Goal: Book appointment/travel/reservation

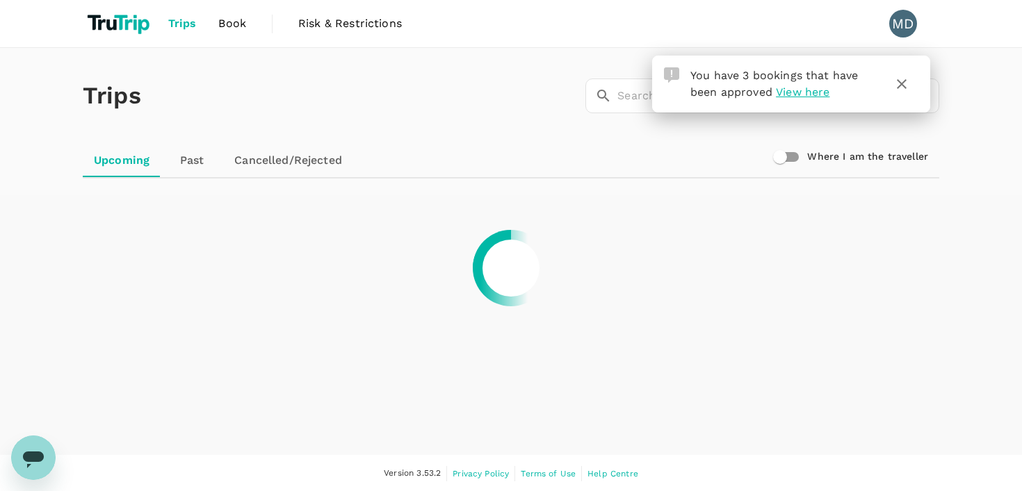
click at [903, 82] on icon "button" at bounding box center [902, 84] width 10 height 10
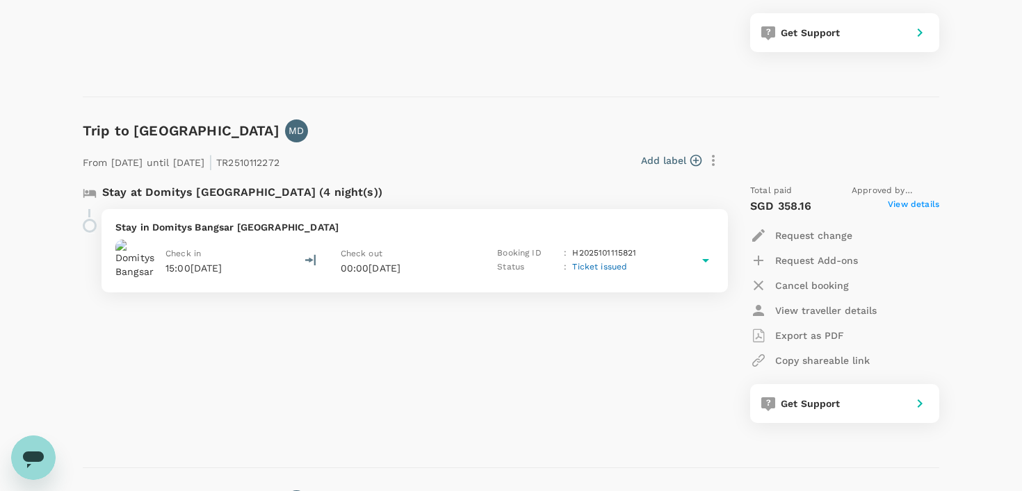
scroll to position [481, 0]
click at [260, 227] on p "Stay in Domitys Bangsar Kuala Lumpur" at bounding box center [414, 229] width 599 height 14
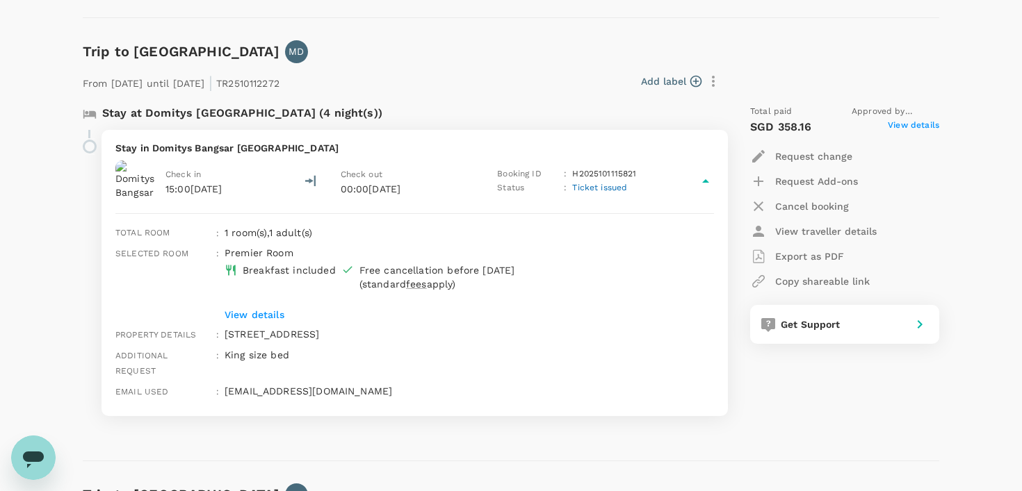
scroll to position [579, 0]
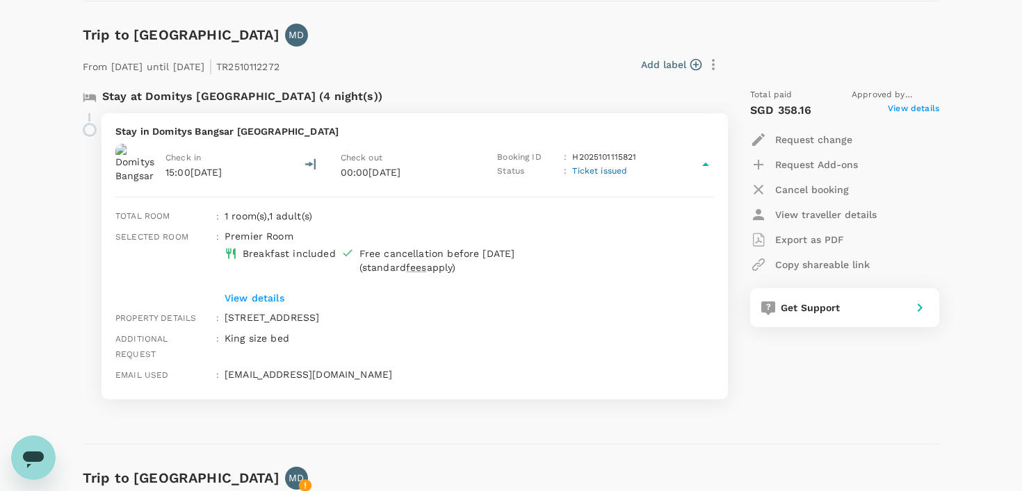
click at [418, 381] on div "Stay in Domitys Bangsar Kuala Lumpur Check in 15:00, 28 Oct 2025 Check out 00:0…" at bounding box center [414, 256] width 626 height 286
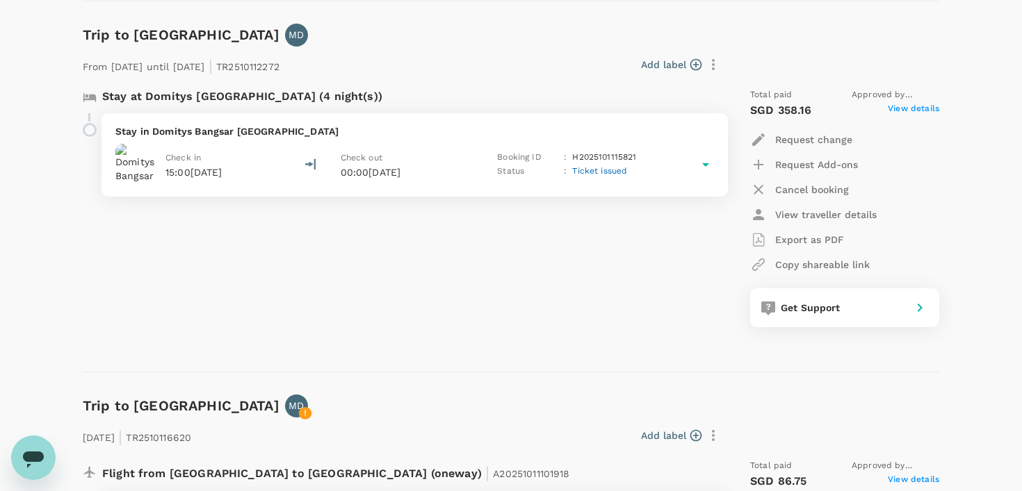
click at [699, 158] on icon at bounding box center [705, 164] width 17 height 17
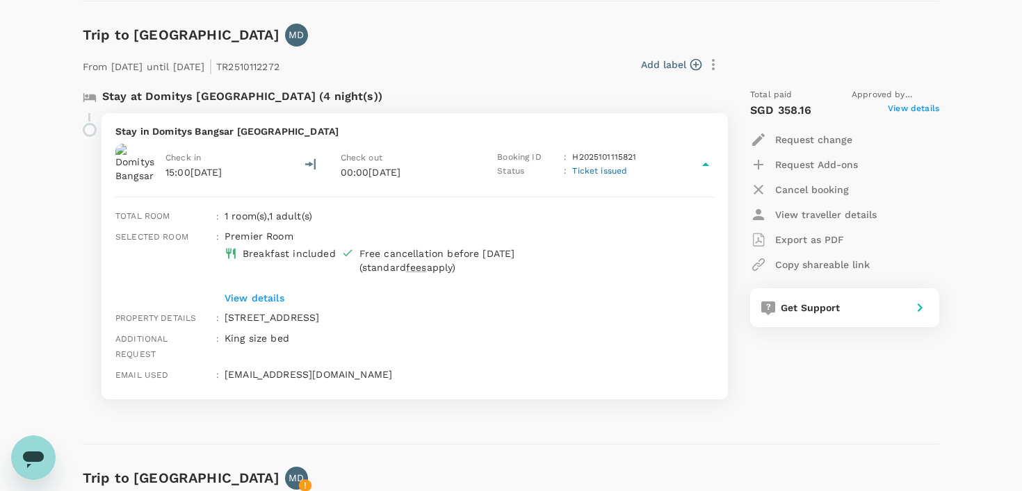
click at [909, 109] on span "View details" at bounding box center [913, 110] width 51 height 17
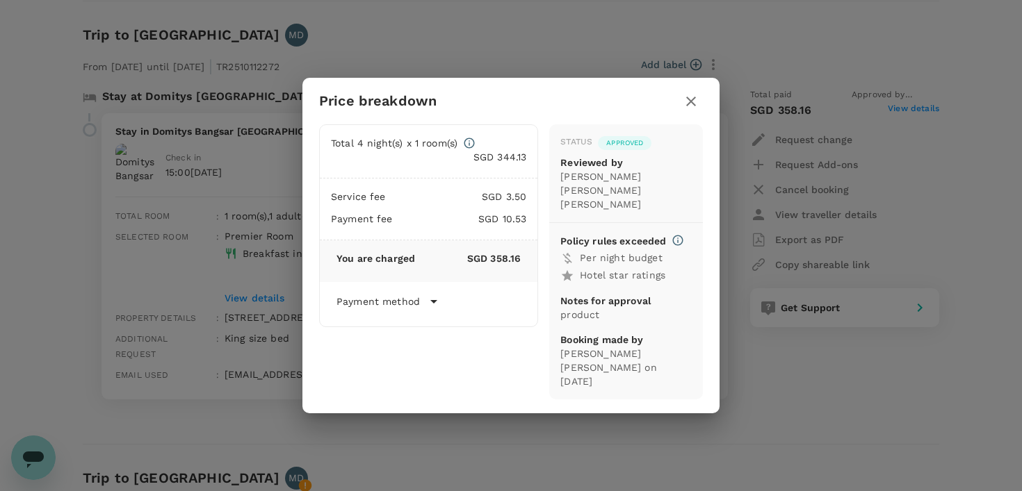
click at [694, 110] on icon "button" at bounding box center [691, 101] width 17 height 17
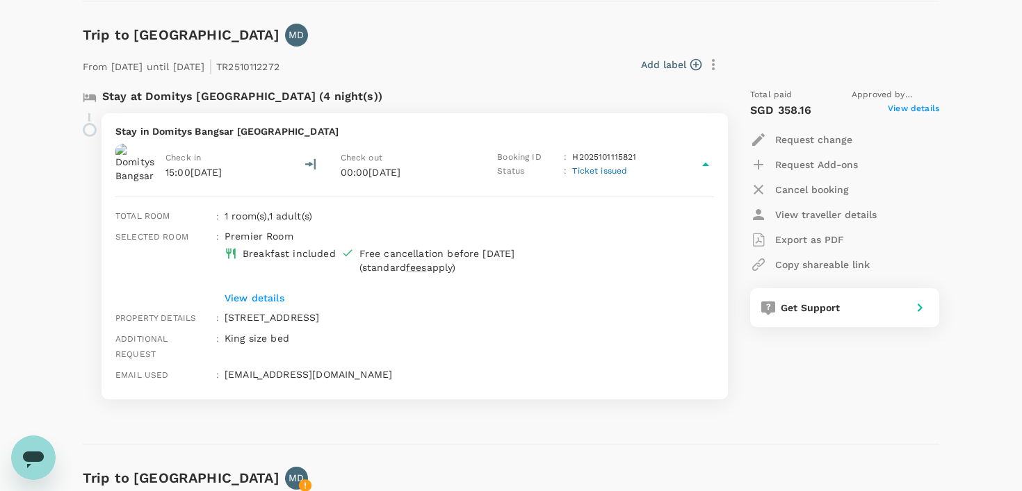
scroll to position [0, 0]
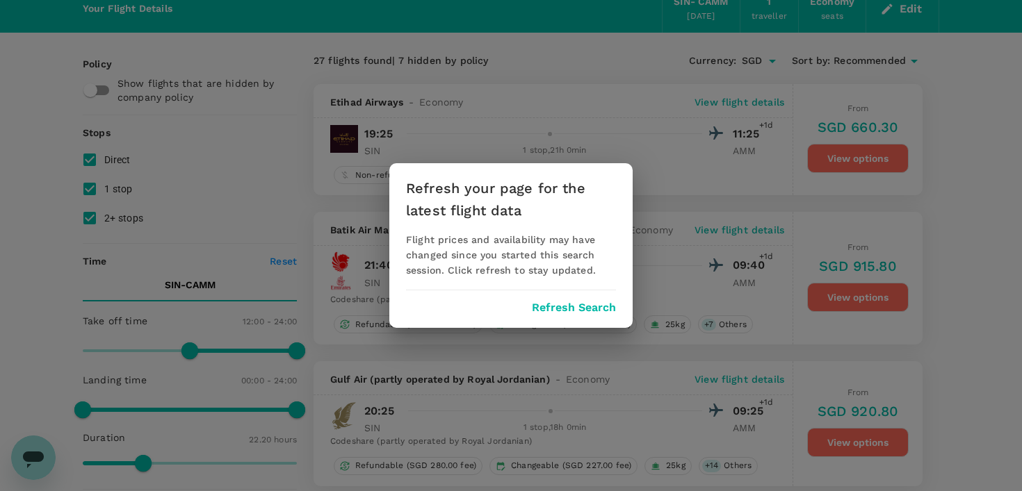
scroll to position [63, 0]
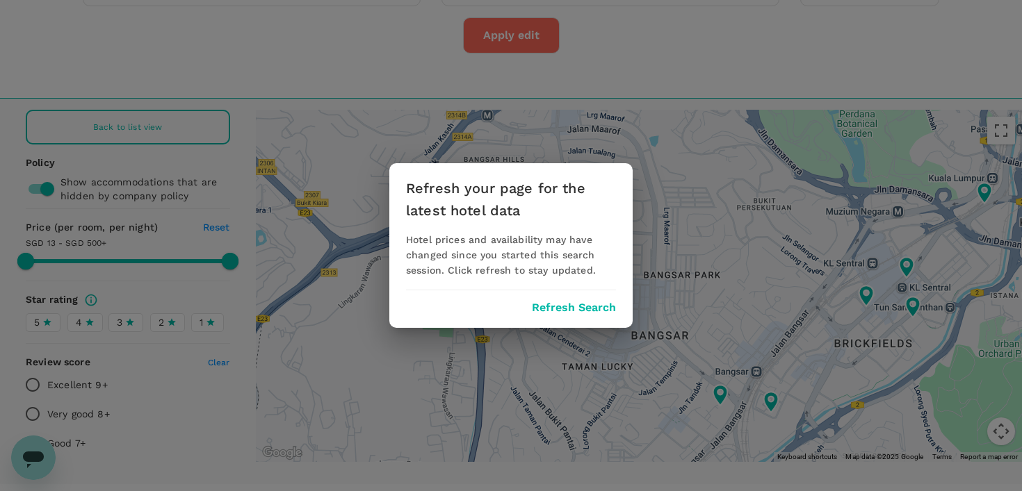
scroll to position [123, 0]
click at [553, 307] on button "Refresh Search" at bounding box center [574, 308] width 84 height 13
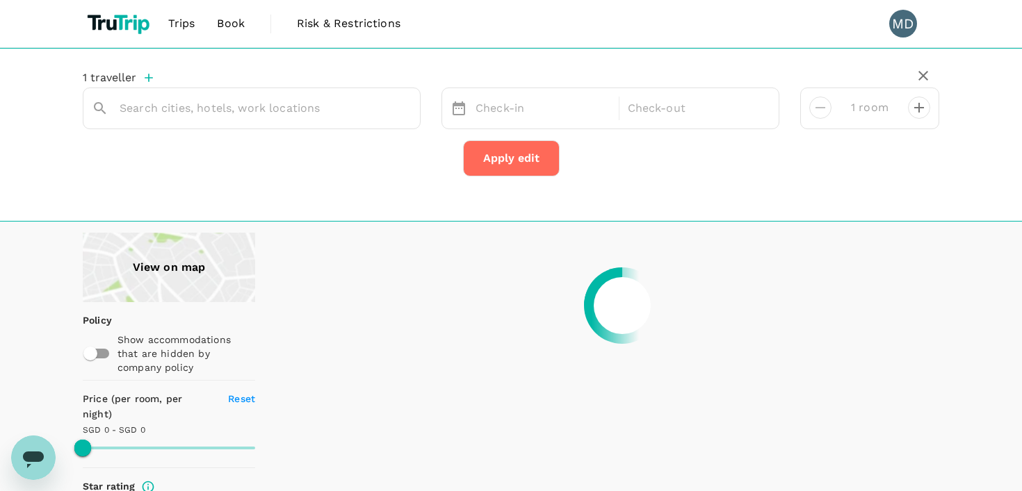
type input "Residensi ViiA"
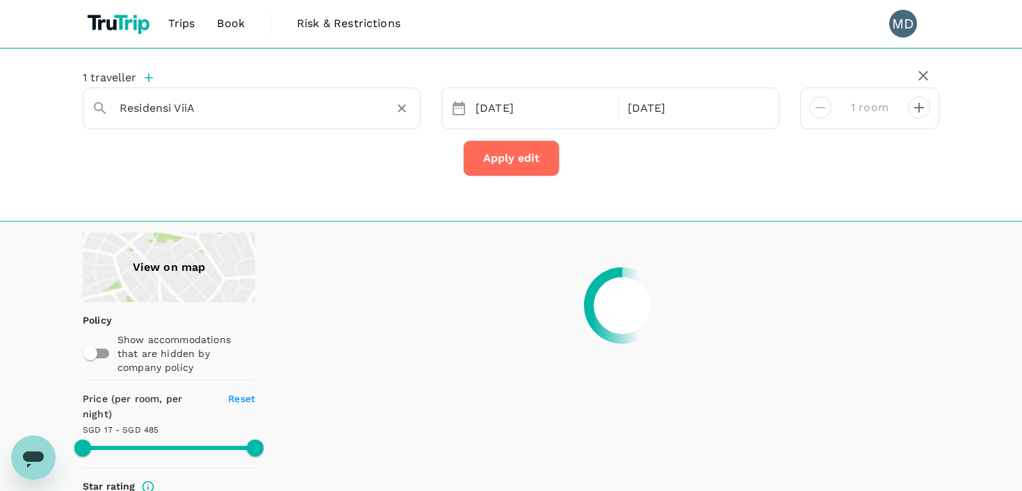
type input "499.96"
click at [215, 111] on input "Residensi ViiA" at bounding box center [246, 108] width 253 height 22
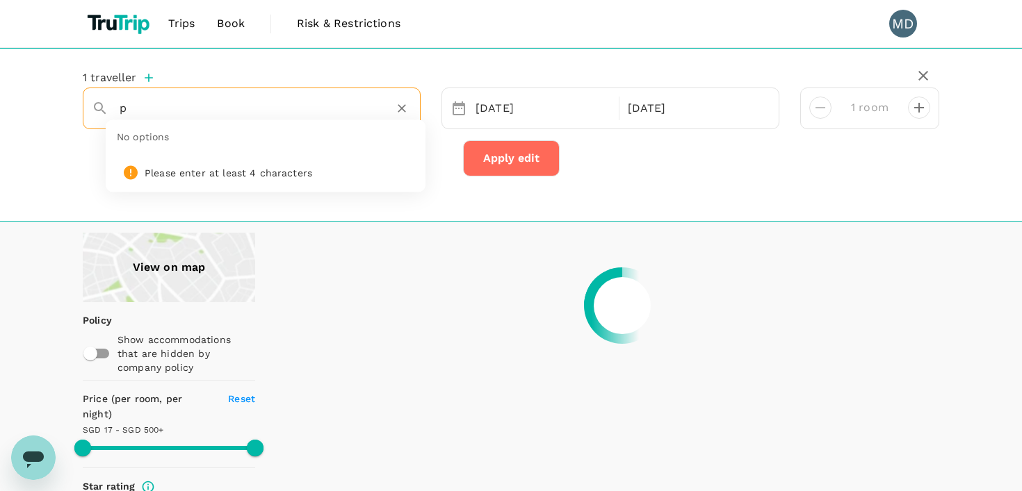
type input "pa"
type input "499.96"
type input "p"
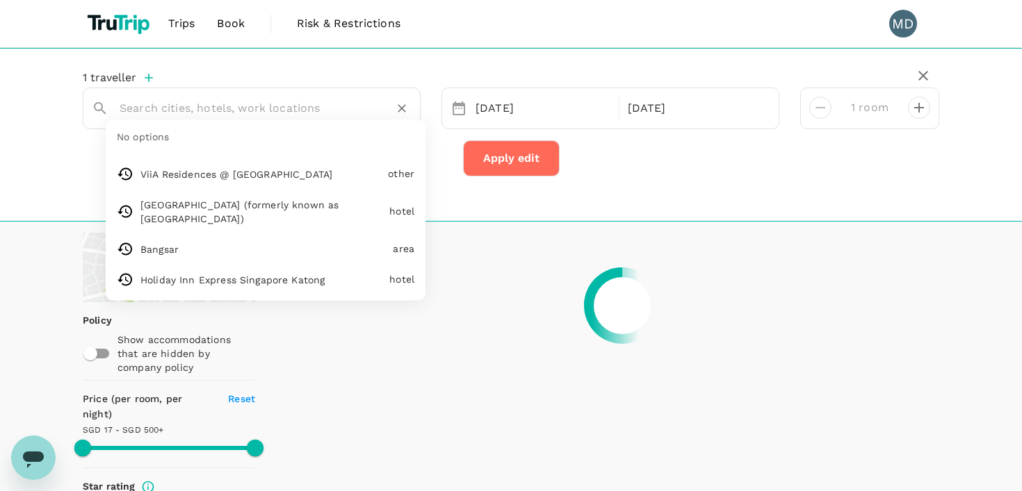
type input "499.38"
type input "15.38"
type input "499.38"
type input "p"
type input "499.38"
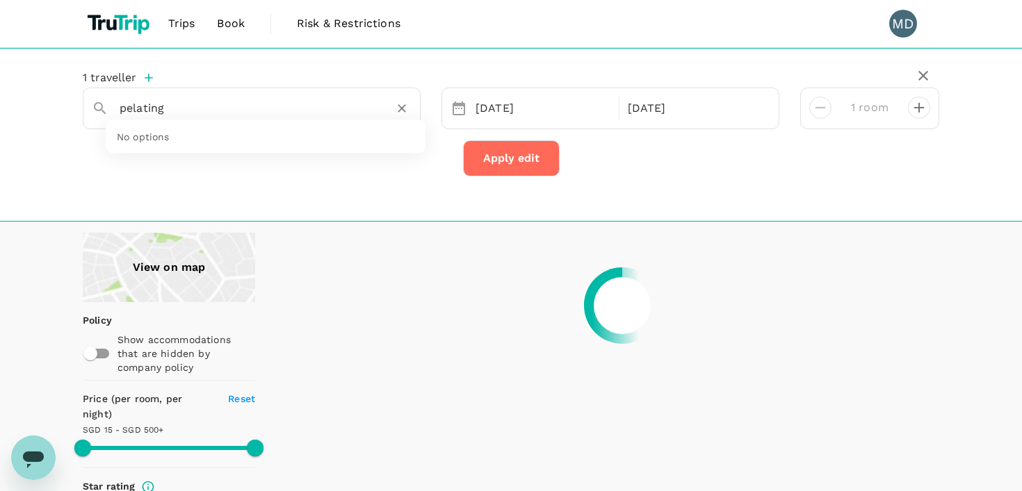
type input "pelating j"
type input "499.38"
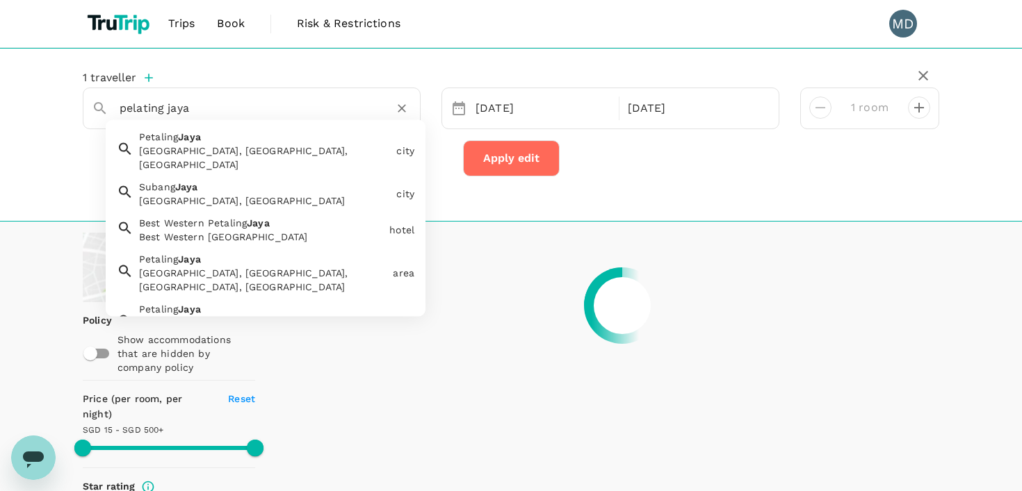
click at [220, 140] on div "[GEOGRAPHIC_DATA], [GEOGRAPHIC_DATA], [GEOGRAPHIC_DATA]" at bounding box center [261, 147] width 257 height 47
type input "[GEOGRAPHIC_DATA]"
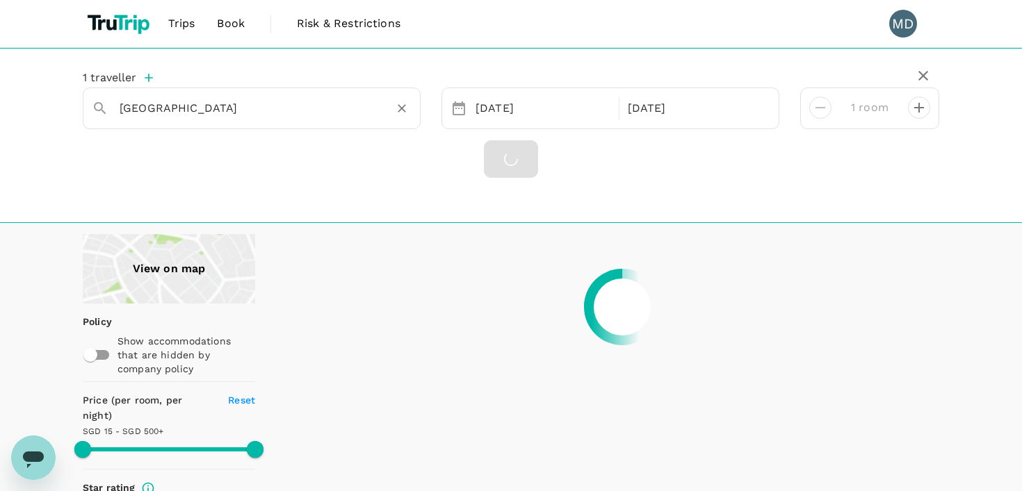
type input "499.38"
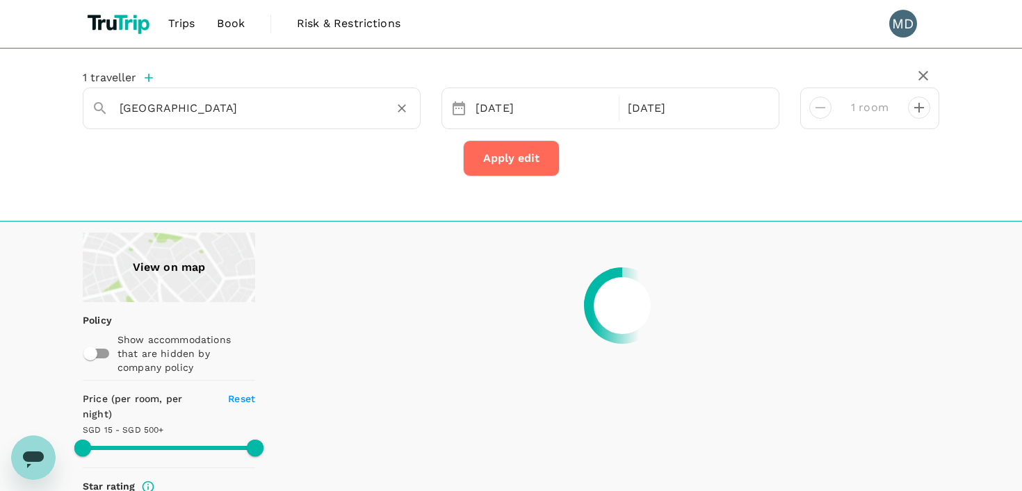
type input "[GEOGRAPHIC_DATA]"
click at [514, 157] on button "Apply edit" at bounding box center [511, 158] width 97 height 36
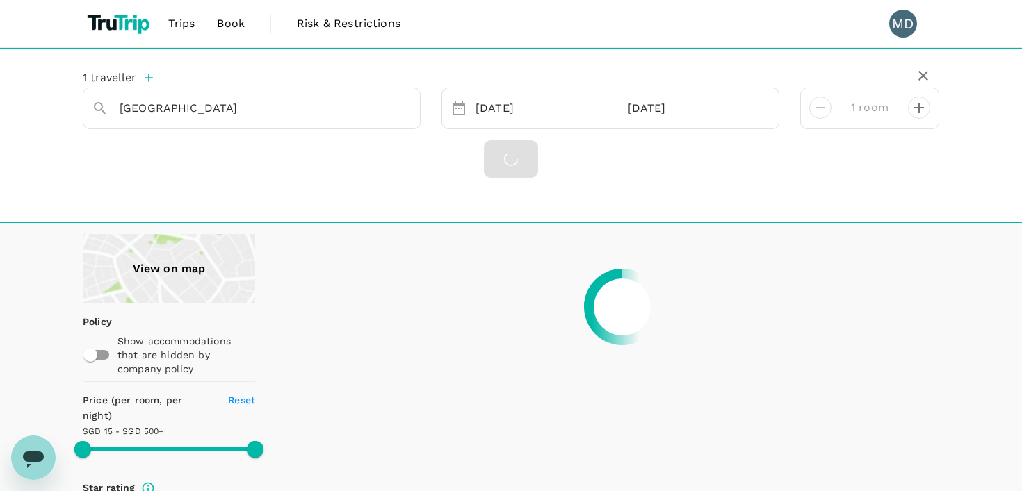
type input "499.16"
type input "14.16"
type input "499.16"
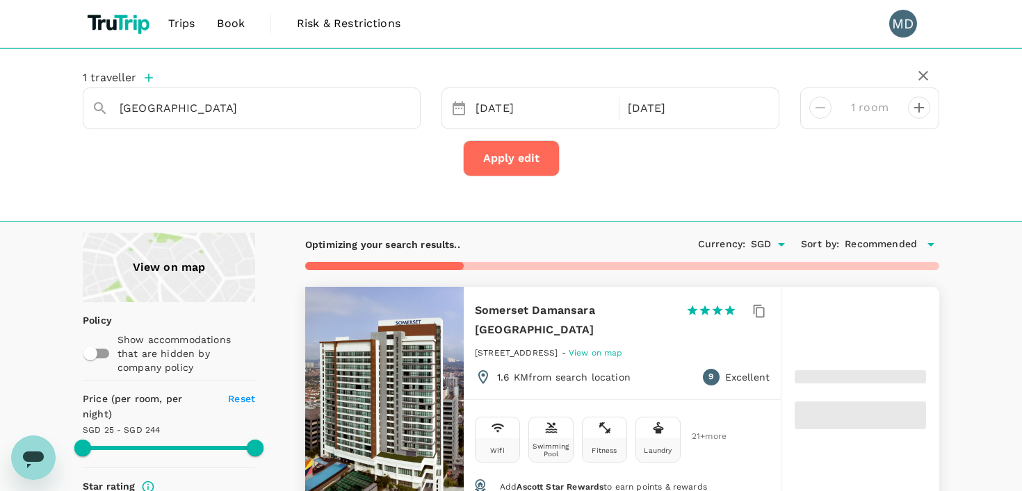
type input "243.39"
type input "16.39"
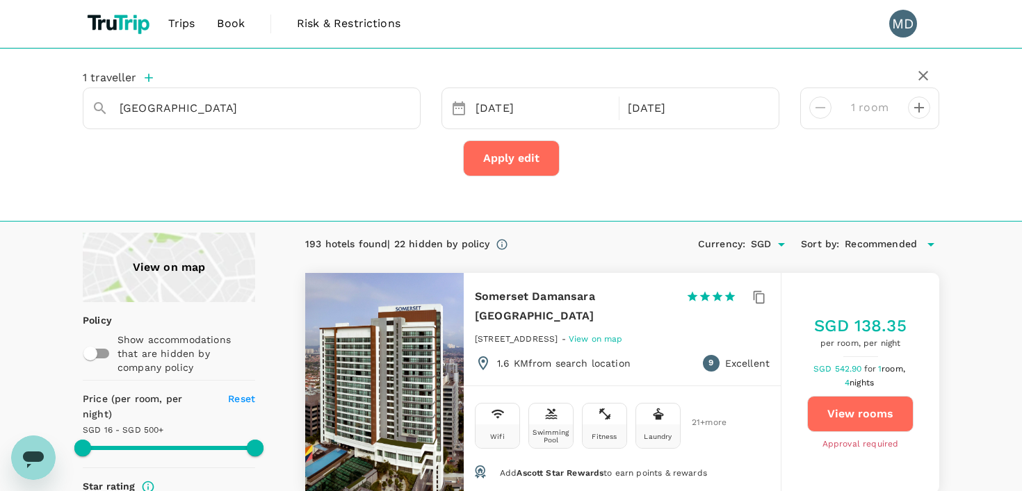
click at [154, 273] on div "View on map" at bounding box center [169, 268] width 172 height 70
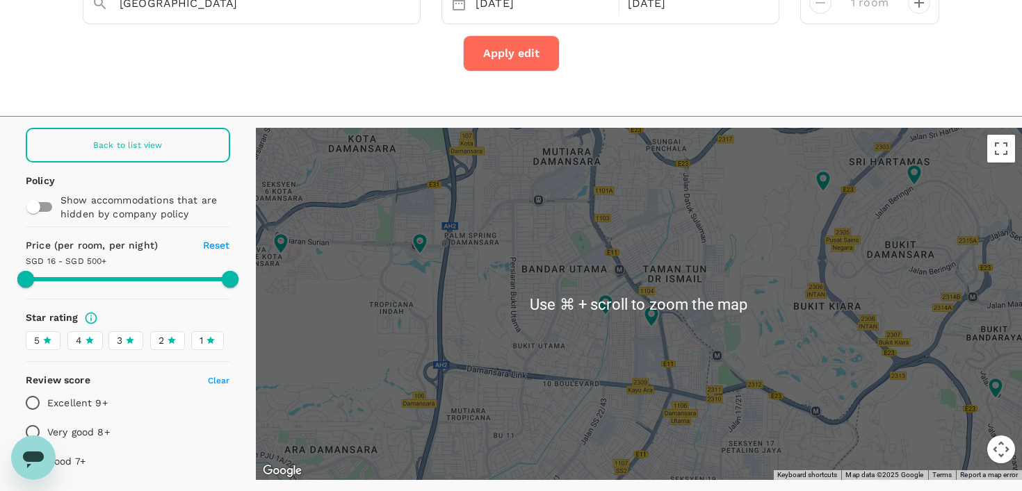
scroll to position [153, 0]
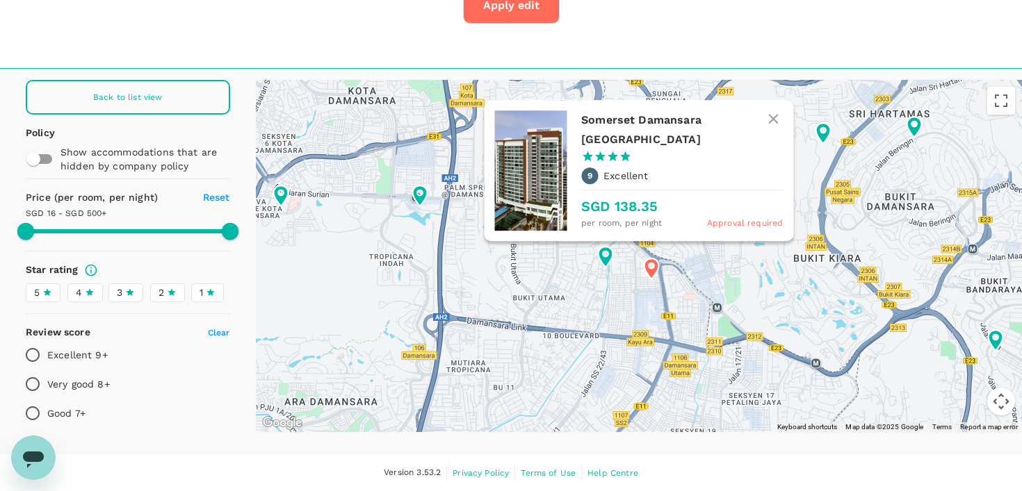
click at [651, 271] on icon at bounding box center [651, 269] width 15 height 21
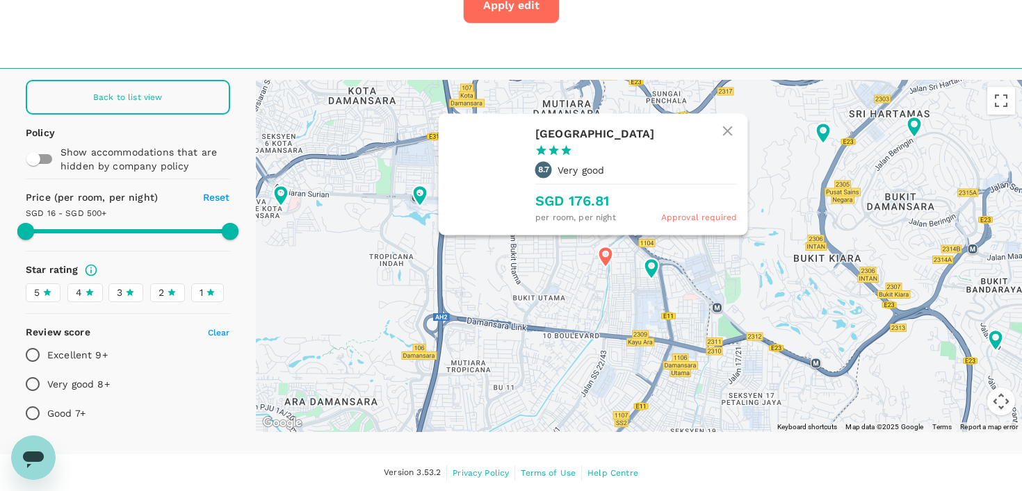
click at [605, 265] on icon at bounding box center [605, 256] width 15 height 21
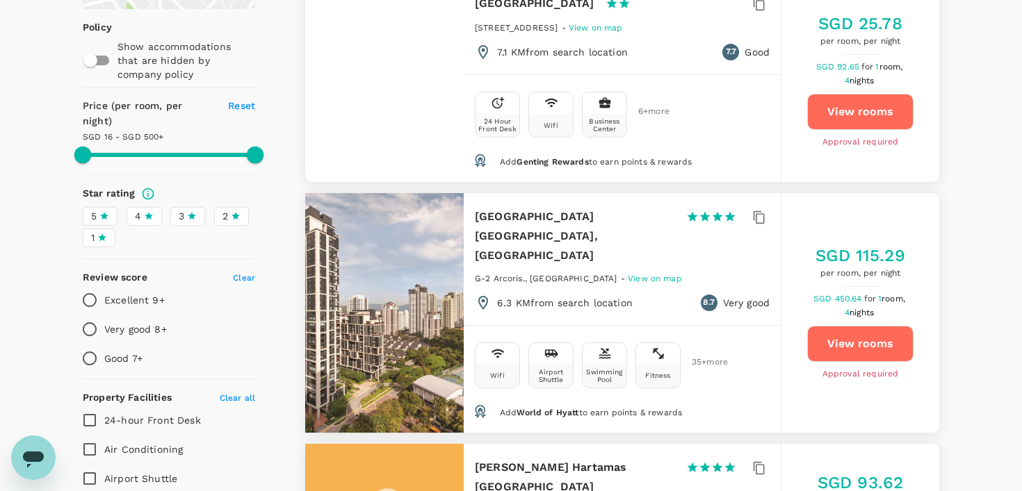
scroll to position [480, 0]
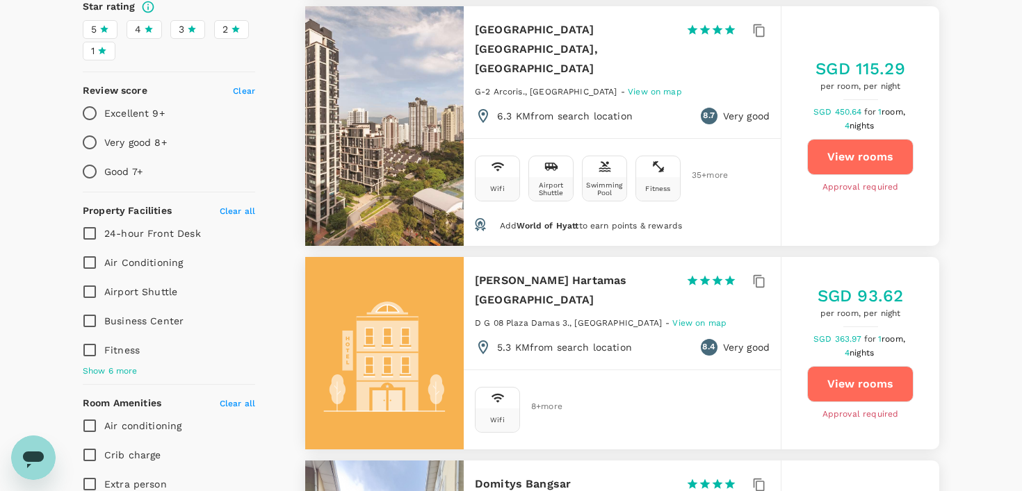
click at [628, 87] on span "View on map" at bounding box center [655, 92] width 54 height 10
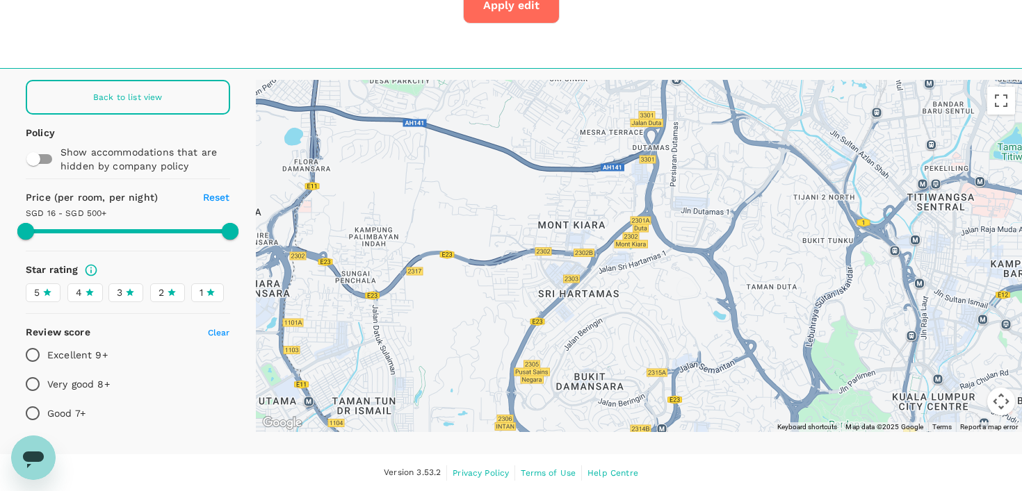
drag, startPoint x: 610, startPoint y: 314, endPoint x: 563, endPoint y: 248, distance: 81.2
click at [563, 248] on div at bounding box center [639, 256] width 767 height 352
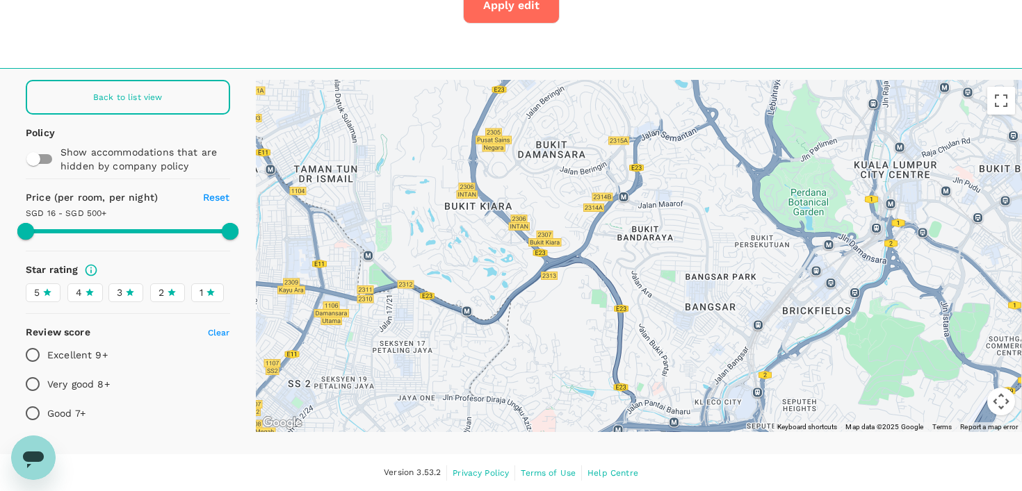
drag, startPoint x: 604, startPoint y: 371, endPoint x: 565, endPoint y: 133, distance: 241.6
click at [565, 133] on div at bounding box center [639, 256] width 767 height 352
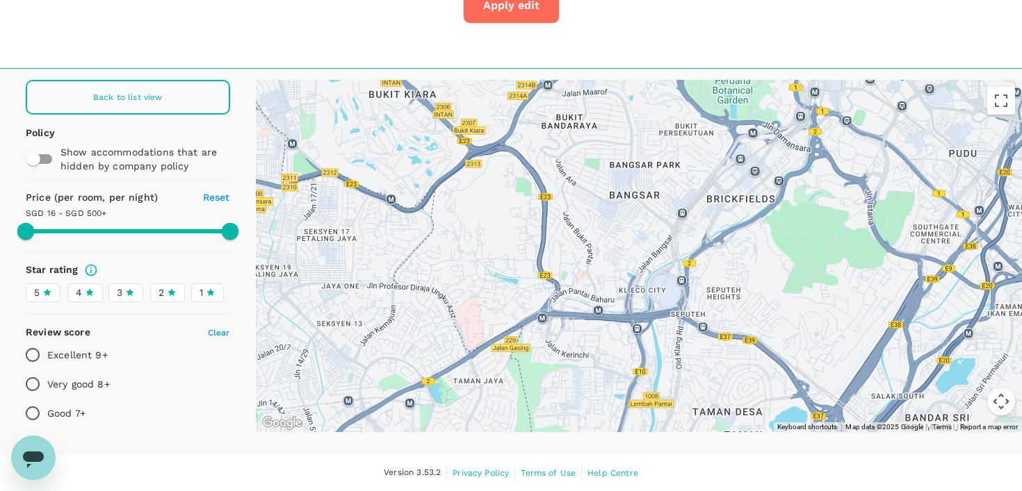
drag, startPoint x: 629, startPoint y: 301, endPoint x: 551, endPoint y: 188, distance: 136.9
click at [551, 188] on div at bounding box center [639, 256] width 767 height 352
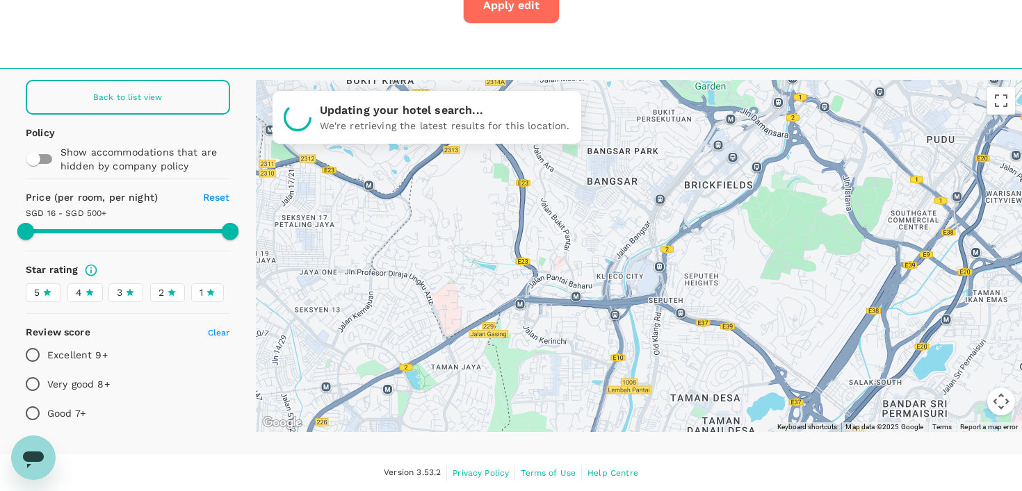
drag, startPoint x: 607, startPoint y: 287, endPoint x: 574, endPoint y: 267, distance: 38.4
click at [574, 267] on div at bounding box center [639, 256] width 767 height 352
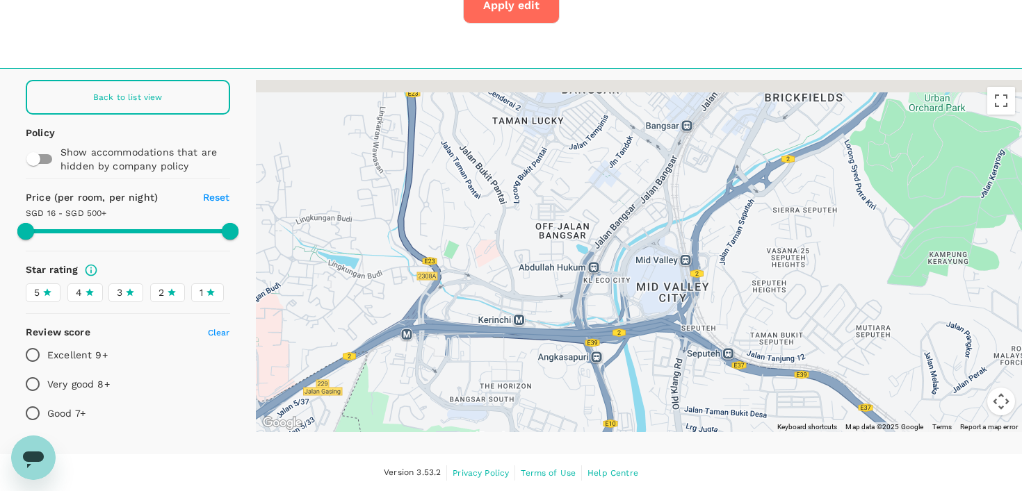
drag, startPoint x: 697, startPoint y: 225, endPoint x: 687, endPoint y: 279, distance: 55.8
click at [687, 279] on div at bounding box center [639, 256] width 767 height 352
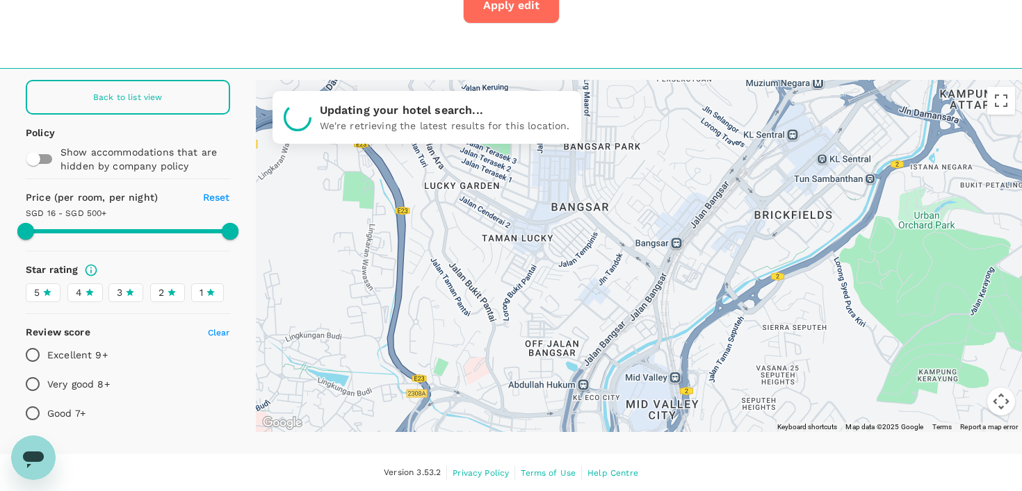
drag, startPoint x: 697, startPoint y: 212, endPoint x: 694, endPoint y: 291, distance: 78.6
click at [694, 291] on div at bounding box center [639, 256] width 767 height 352
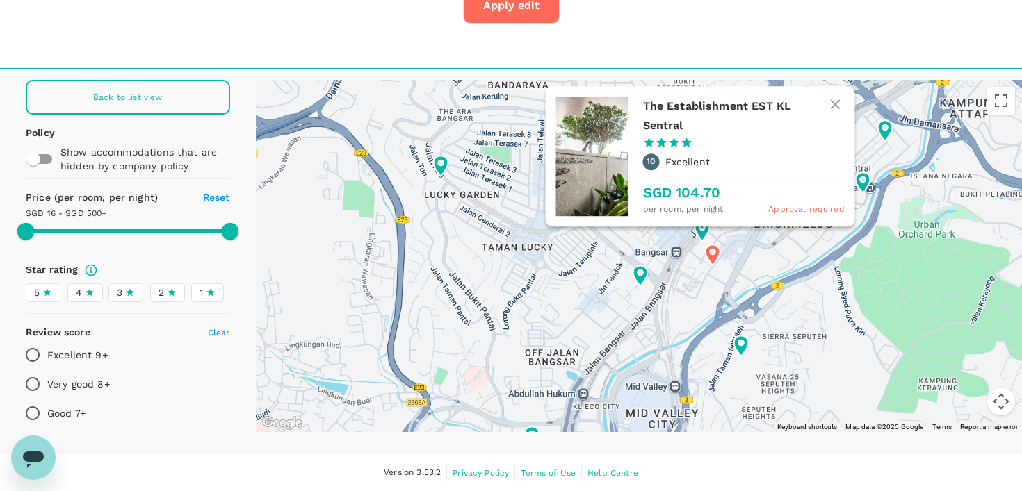
click at [716, 256] on icon at bounding box center [713, 254] width 15 height 21
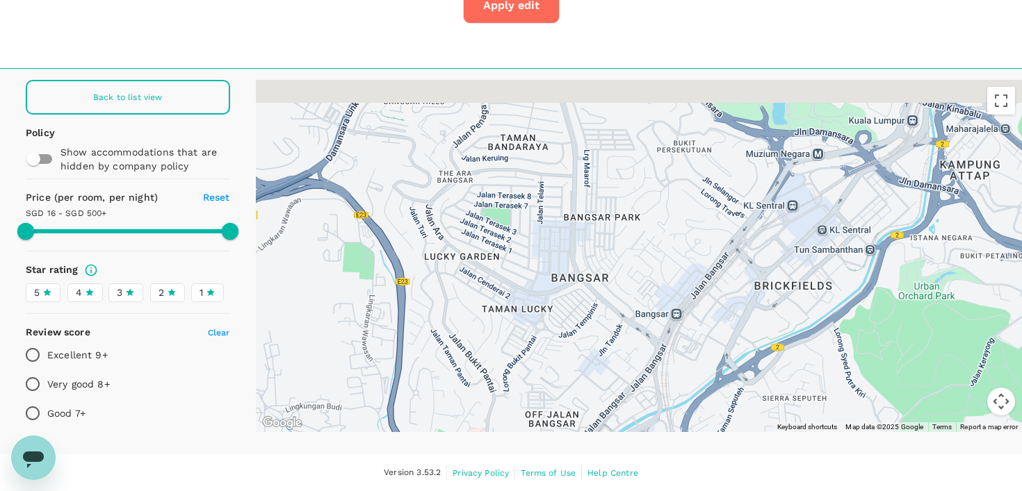
drag, startPoint x: 676, startPoint y: 174, endPoint x: 676, endPoint y: 261, distance: 86.9
click at [676, 261] on div at bounding box center [639, 256] width 767 height 352
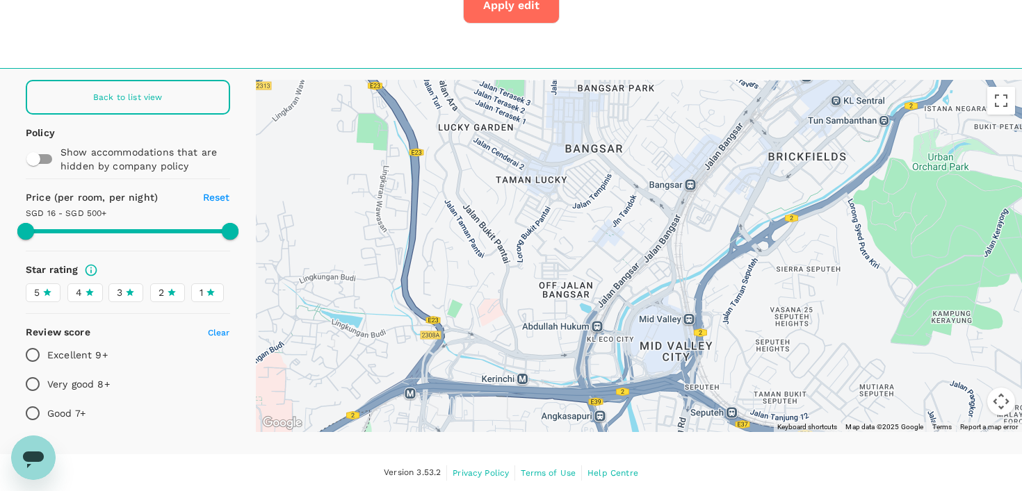
drag, startPoint x: 644, startPoint y: 288, endPoint x: 658, endPoint y: 156, distance: 133.4
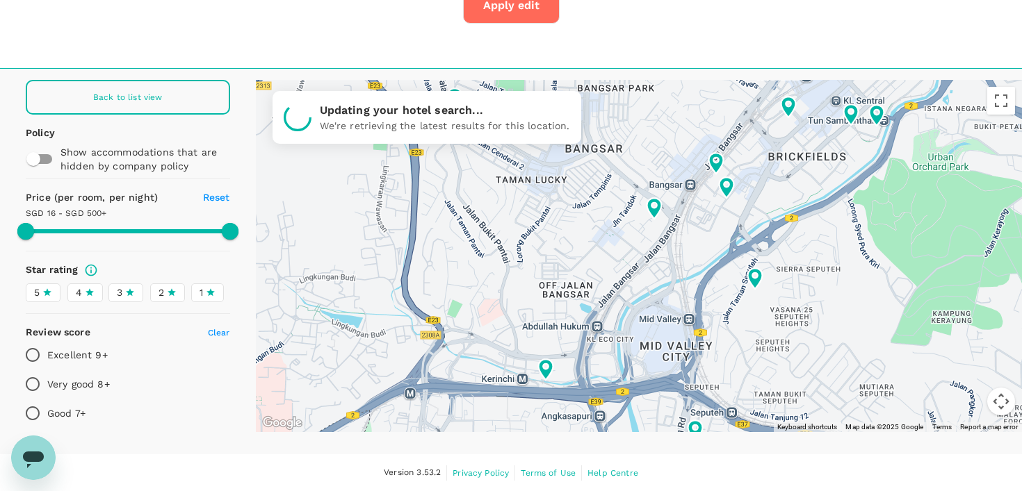
type input "499.39"
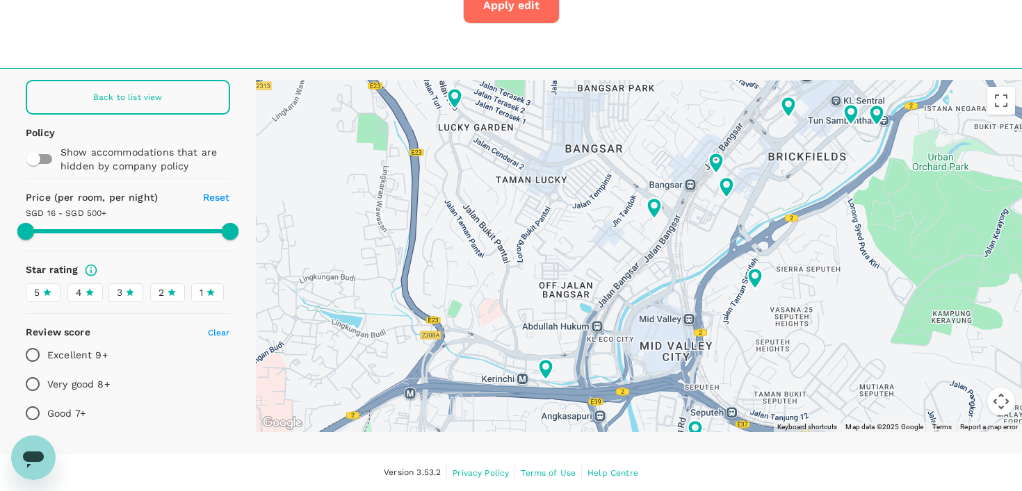
scroll to position [0, 0]
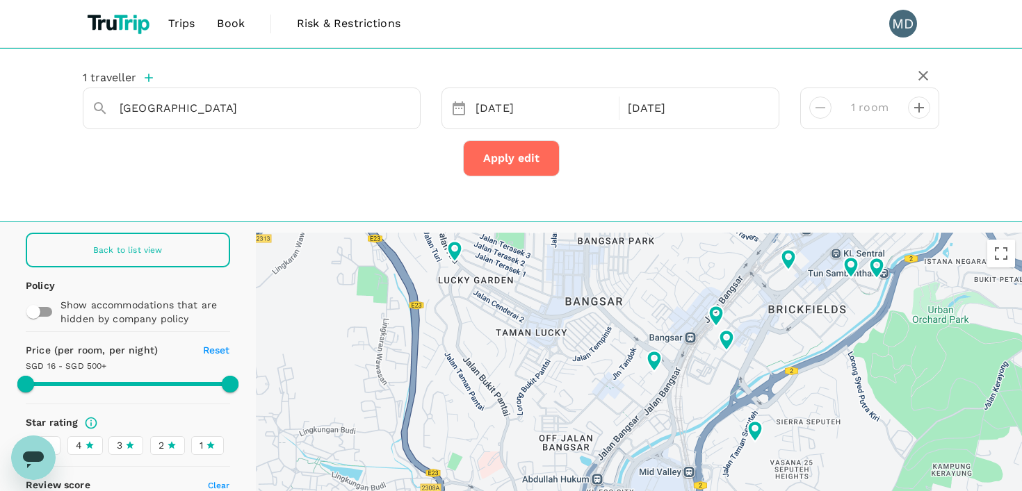
drag, startPoint x: 253, startPoint y: 105, endPoint x: 57, endPoint y: 101, distance: 196.1
click at [57, 101] on div "1 traveller [GEOGRAPHIC_DATA] [DATE] [DATE] room Apply edit" at bounding box center [511, 135] width 1022 height 174
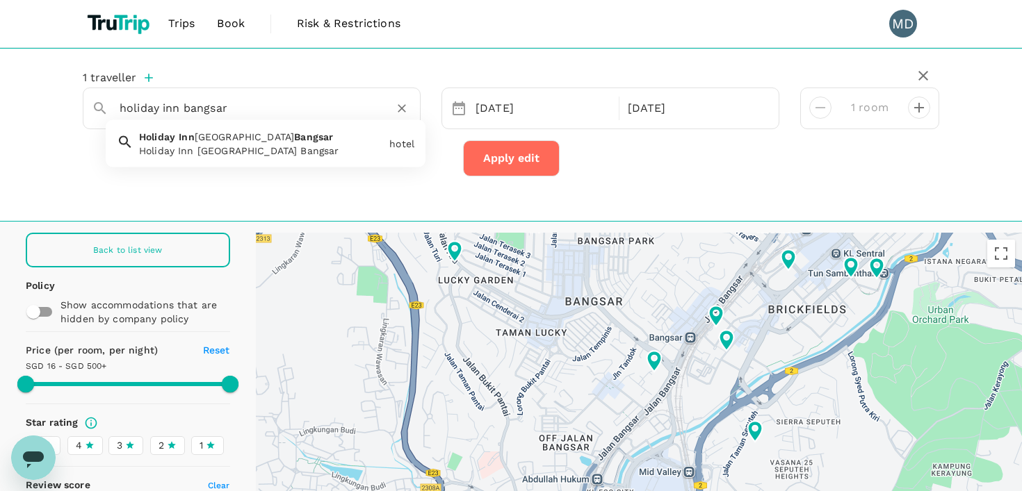
click at [159, 137] on span "Holiday" at bounding box center [157, 136] width 36 height 11
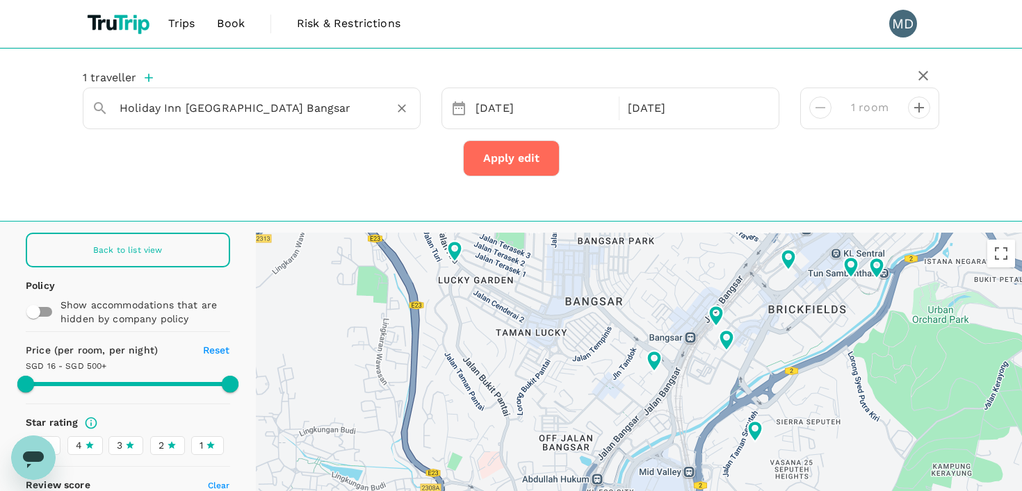
type input "Holiday Inn [GEOGRAPHIC_DATA] Bangsar"
click at [512, 173] on button "Apply edit" at bounding box center [511, 158] width 97 height 36
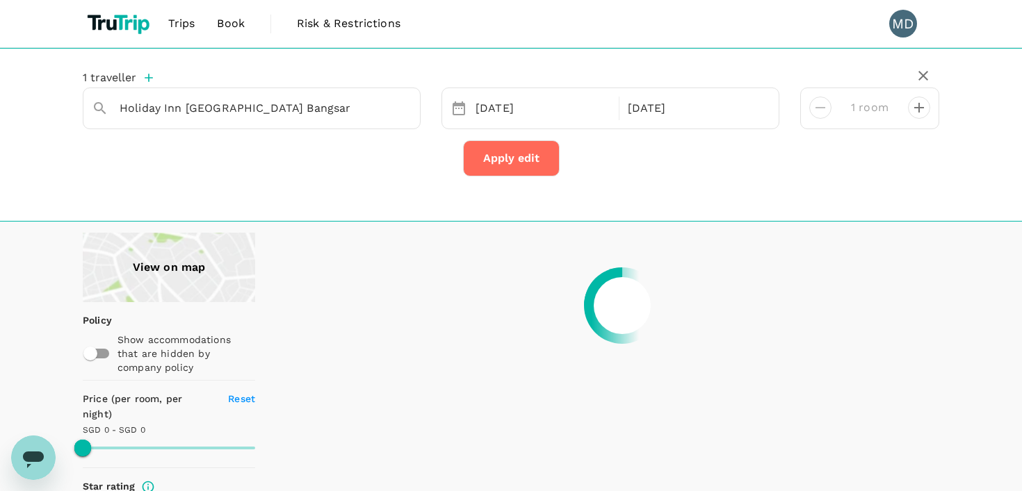
type input "203.82"
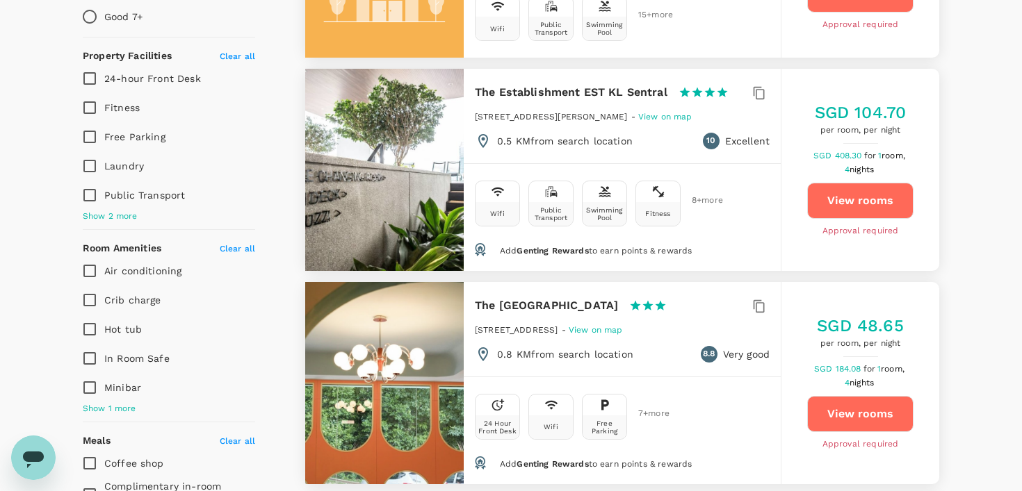
scroll to position [642, 0]
